Goal: Check status: Check status

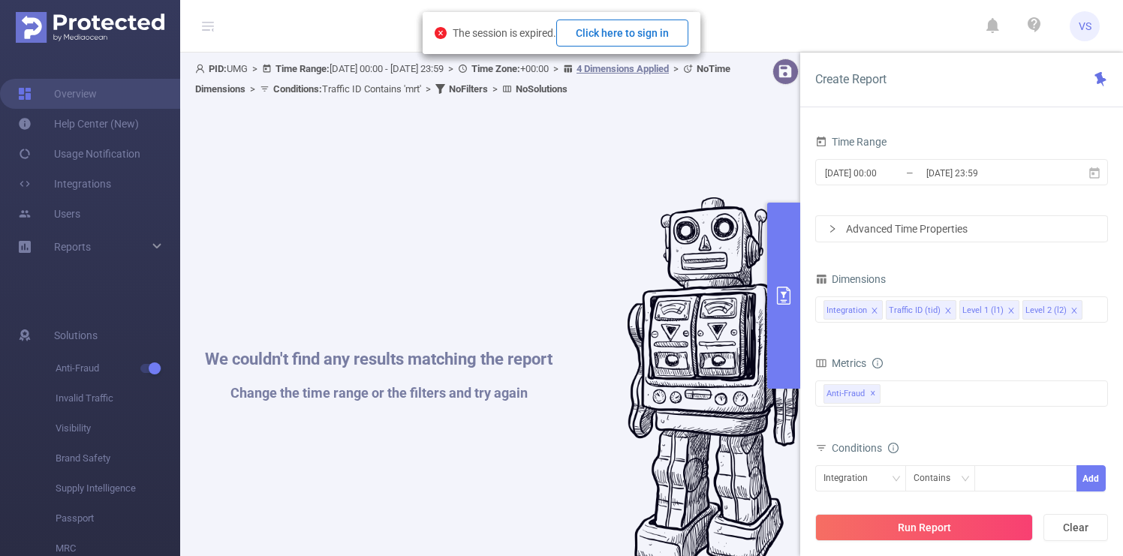
click at [624, 20] on button "Click here to sign in" at bounding box center [622, 33] width 132 height 27
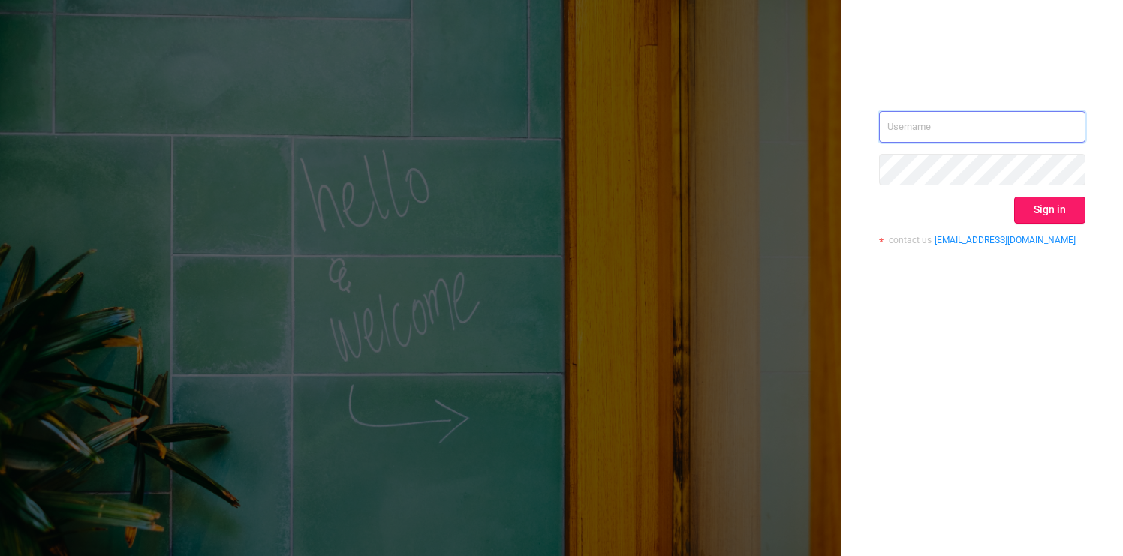
type input "[EMAIL_ADDRESS][DOMAIN_NAME]"
click at [1038, 221] on button "Sign in" at bounding box center [1049, 210] width 71 height 27
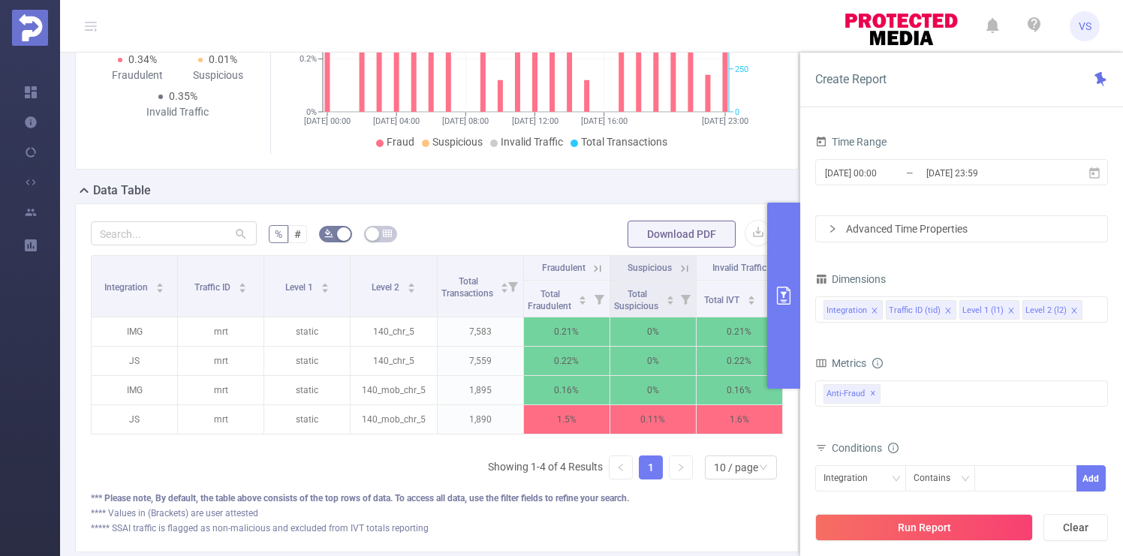
scroll to position [324, 0]
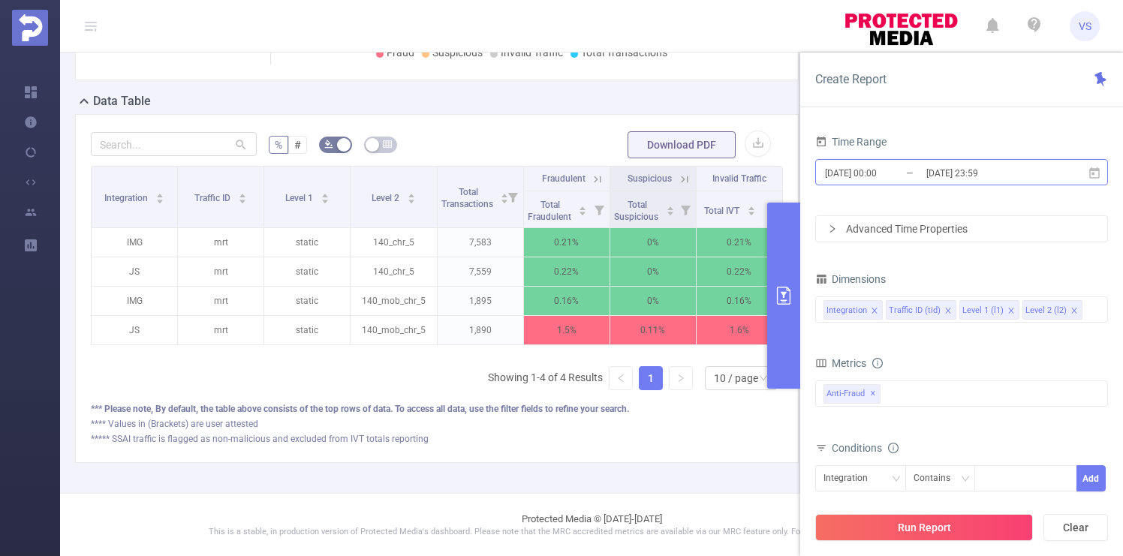
click at [946, 174] on input "[DATE] 23:59" at bounding box center [986, 173] width 122 height 20
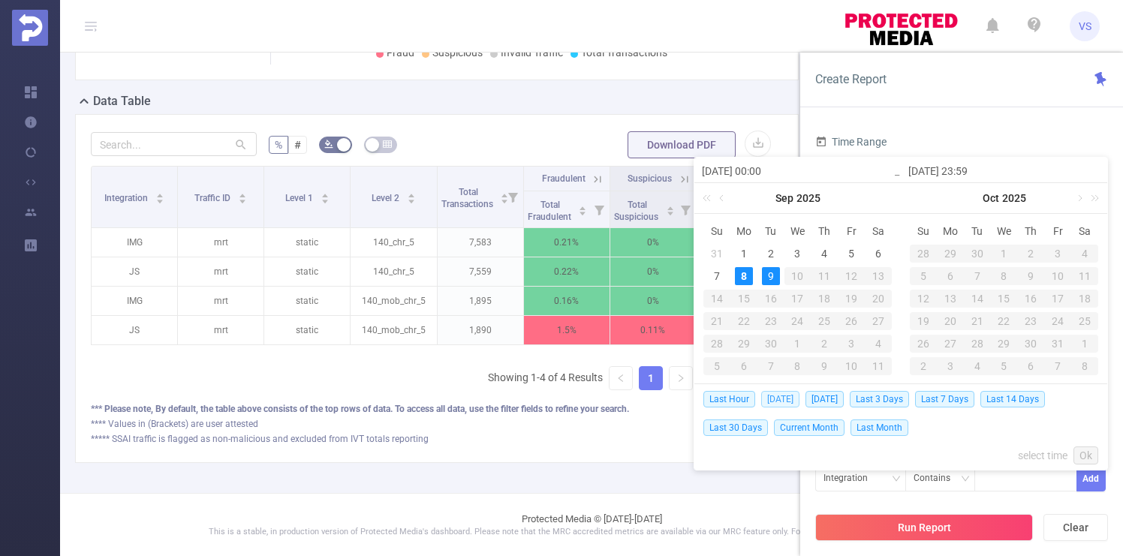
click at [780, 396] on span "Today" at bounding box center [780, 399] width 38 height 17
type input "2025-09-08 00:00"
type input "2025-09-08 23:59"
click at [780, 396] on div "Integration Traffic ID Level 1 Level 2 Total Transactions Fraudulent Suspicious…" at bounding box center [437, 284] width 692 height 237
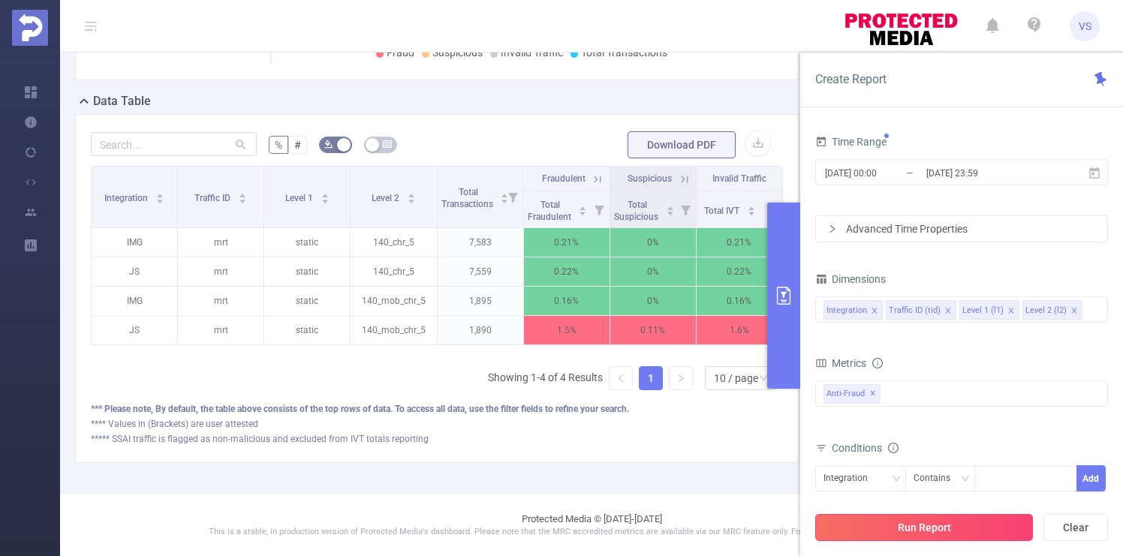
click at [963, 523] on button "Run Report" at bounding box center [924, 527] width 218 height 27
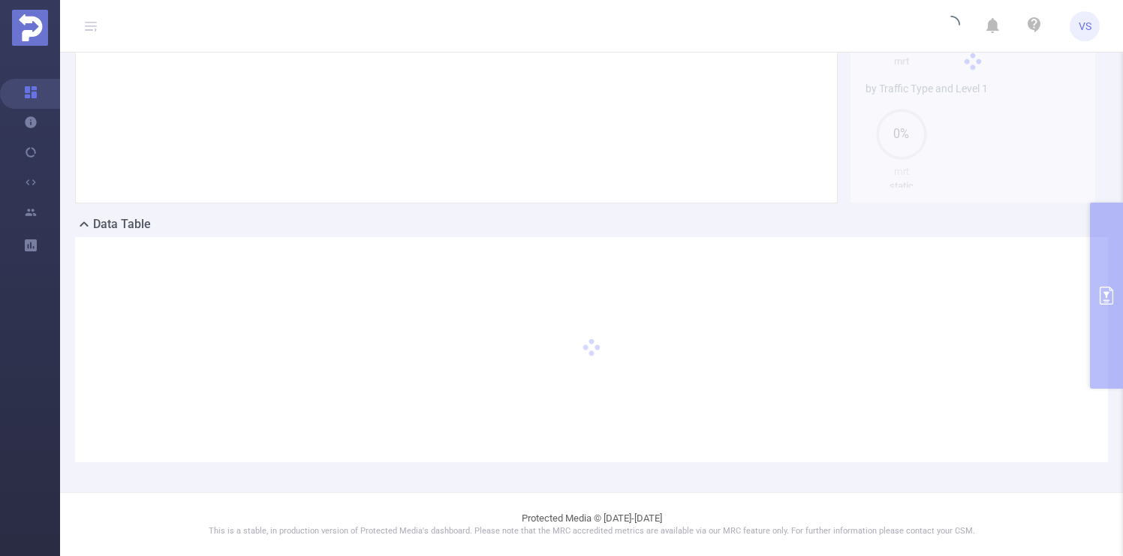
scroll to position [200, 0]
